Goal: Information Seeking & Learning: Learn about a topic

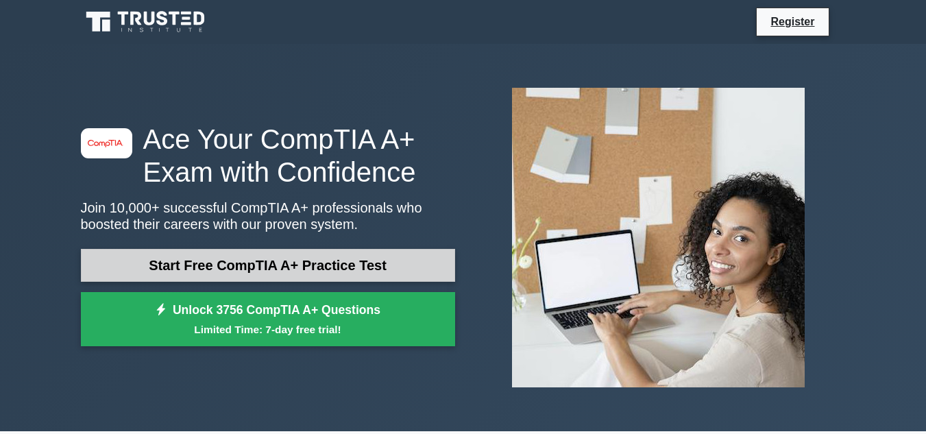
click at [327, 263] on link "Start Free CompTIA A+ Practice Test" at bounding box center [268, 265] width 374 height 33
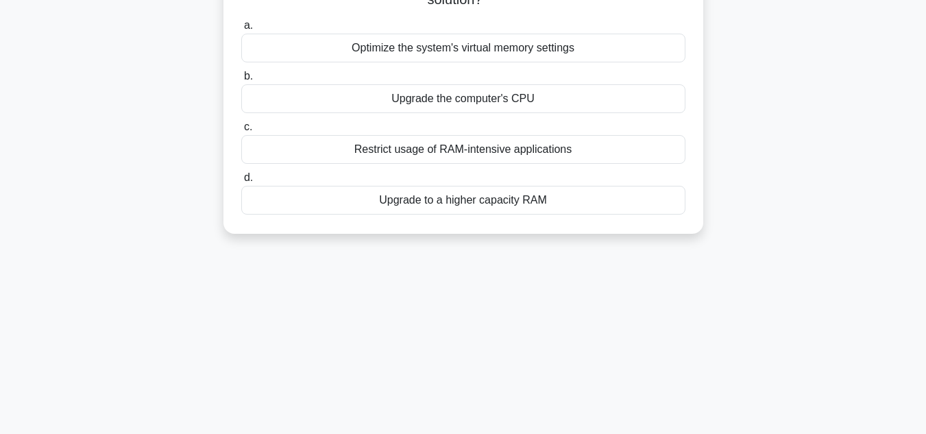
scroll to position [137, 0]
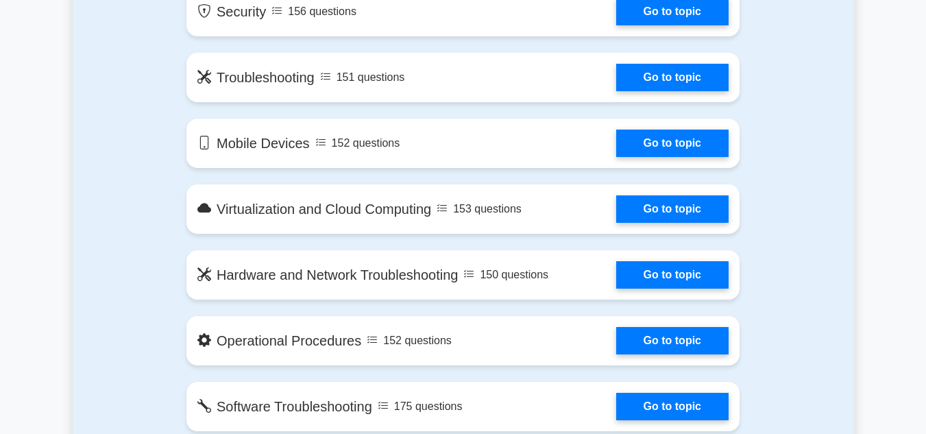
scroll to position [960, 0]
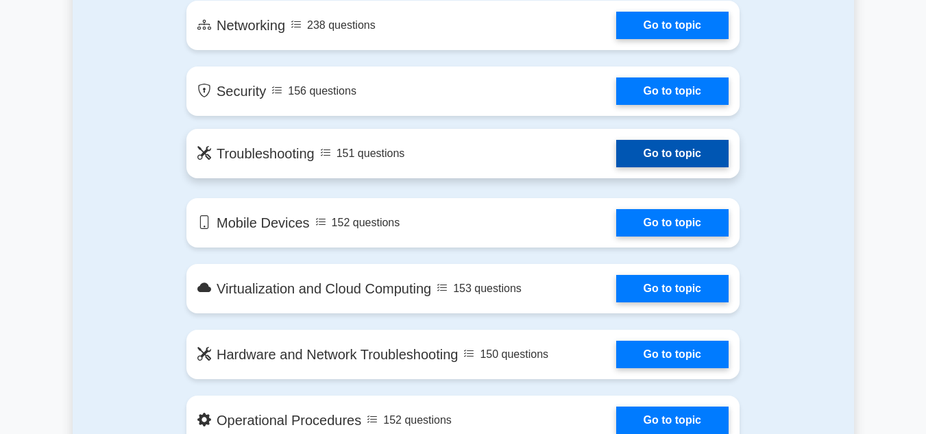
click at [671, 159] on link "Go to topic" at bounding box center [672, 153] width 112 height 27
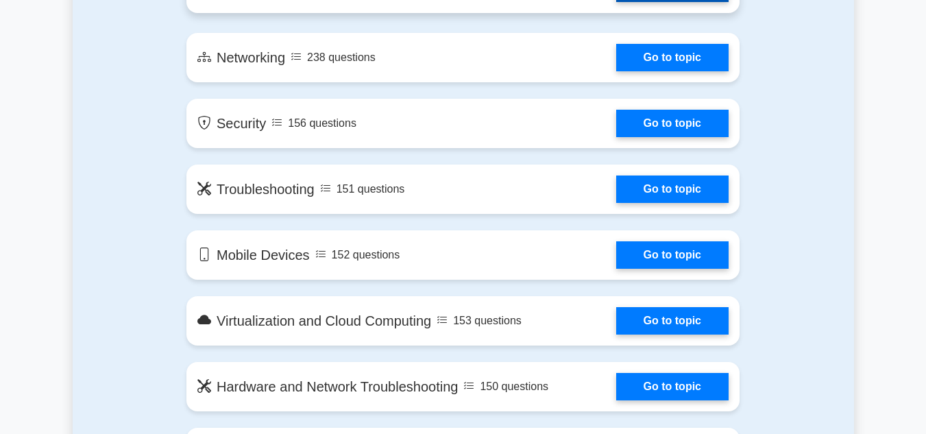
scroll to position [754, 0]
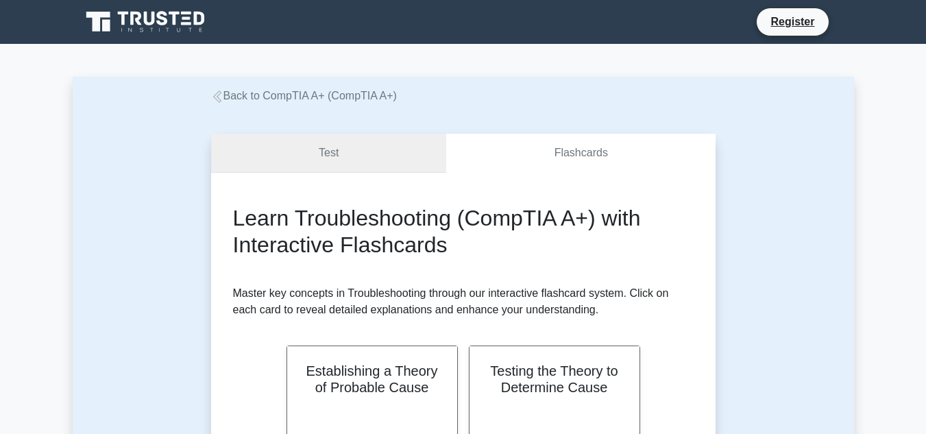
click at [378, 153] on link "Test" at bounding box center [329, 153] width 236 height 39
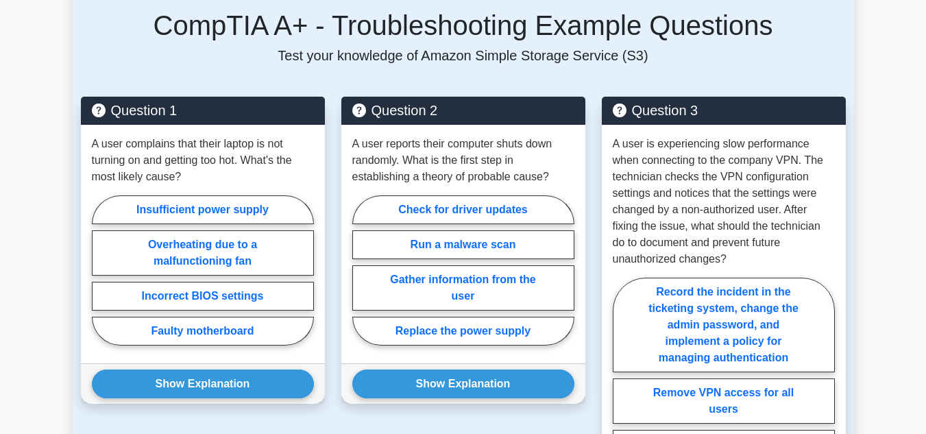
scroll to position [960, 0]
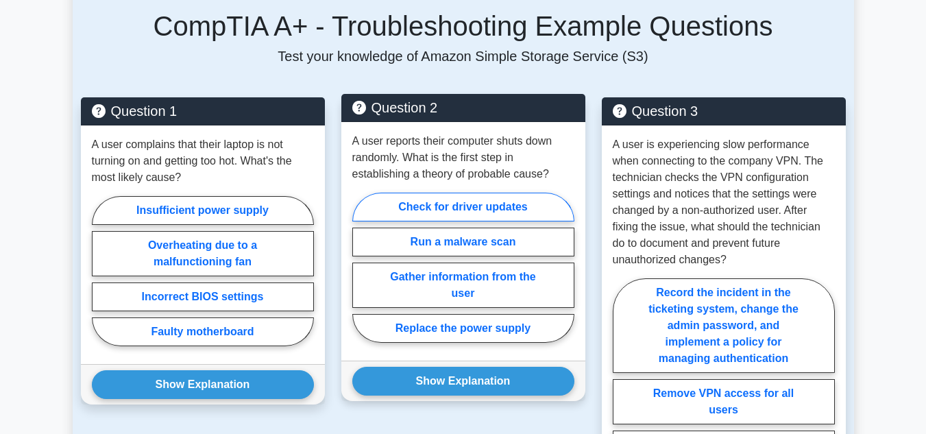
click at [411, 193] on label "Check for driver updates" at bounding box center [463, 207] width 222 height 29
click at [361, 267] on input "Check for driver updates" at bounding box center [356, 271] width 9 height 9
radio input "true"
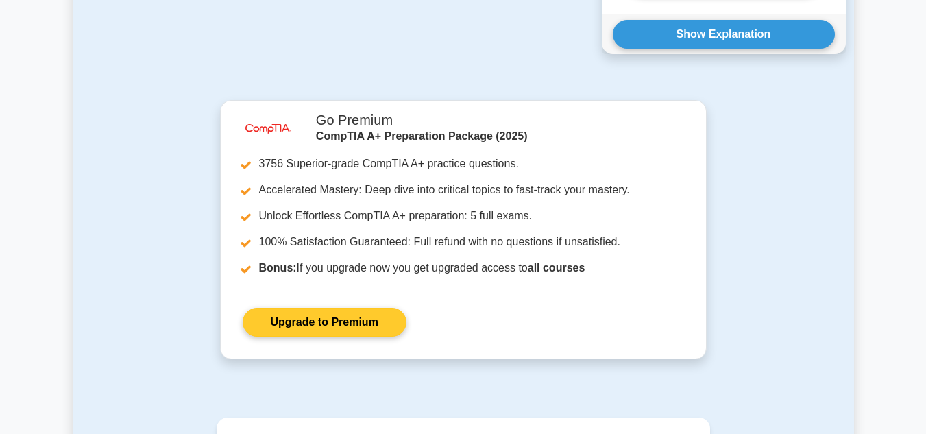
scroll to position [1508, 0]
